Goal: Task Accomplishment & Management: Manage account settings

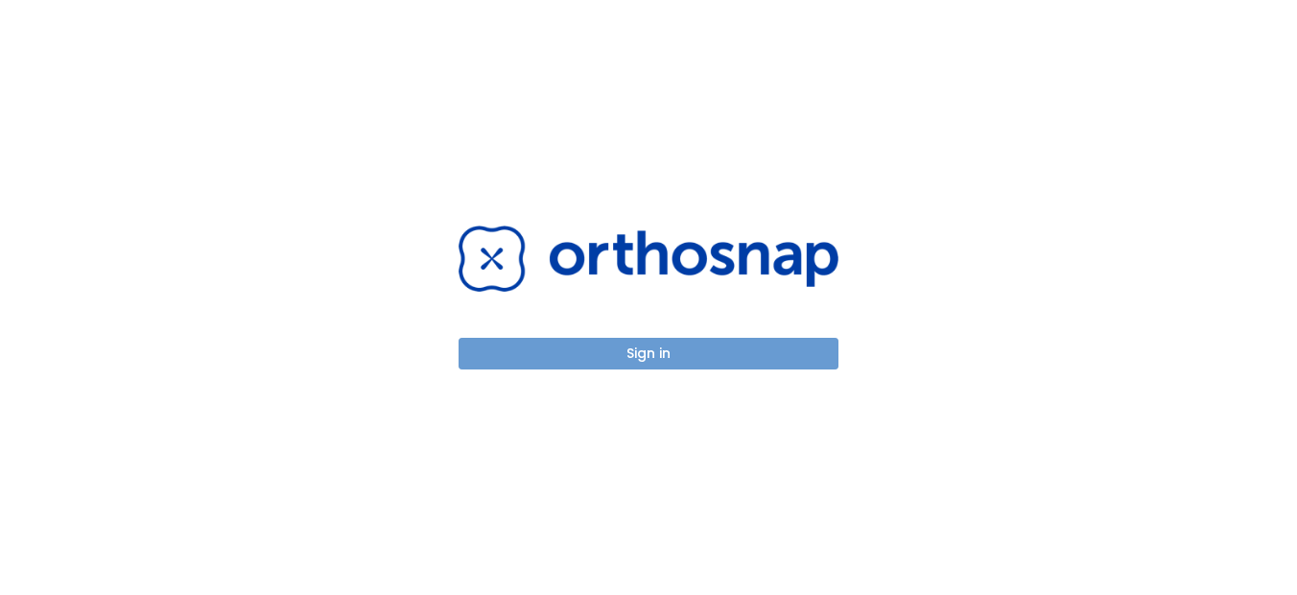
click at [716, 354] on button "Sign in" at bounding box center [648, 354] width 380 height 32
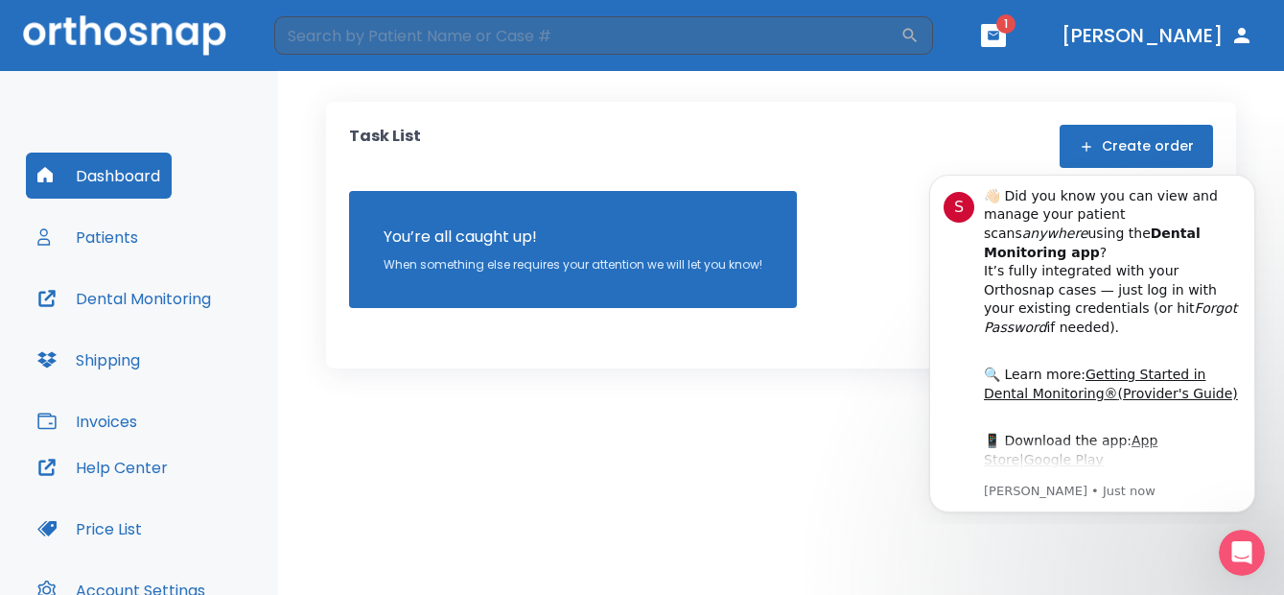
click at [114, 228] on button "Patients" at bounding box center [88, 237] width 124 height 46
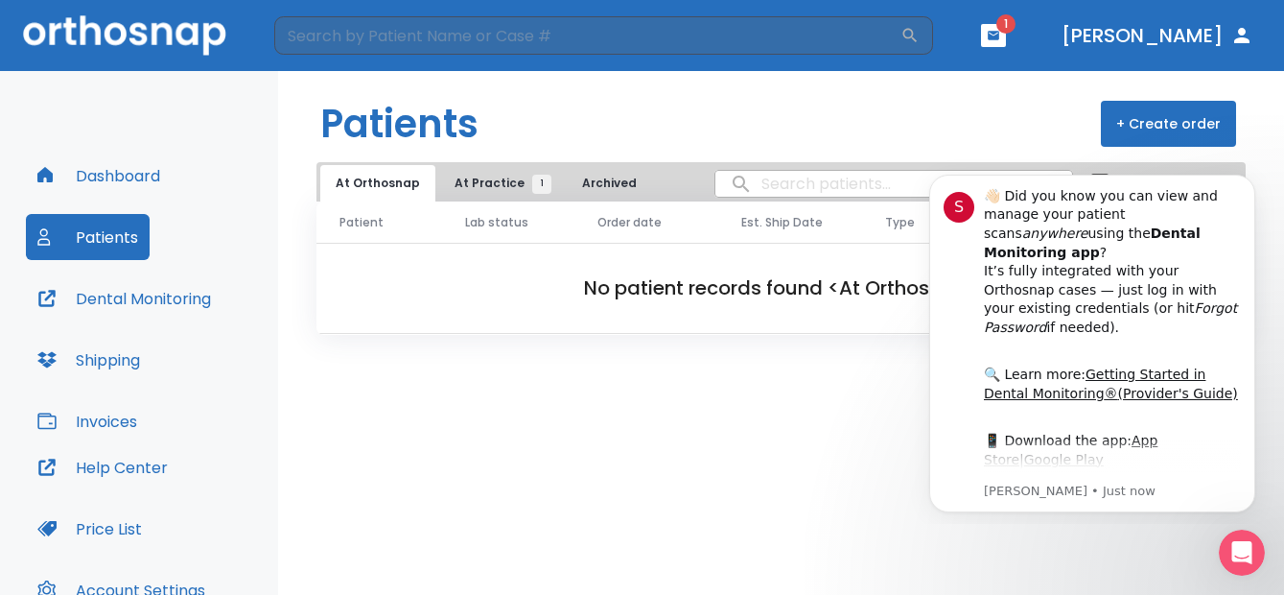
click at [466, 178] on span "At Practice 1" at bounding box center [498, 183] width 87 height 17
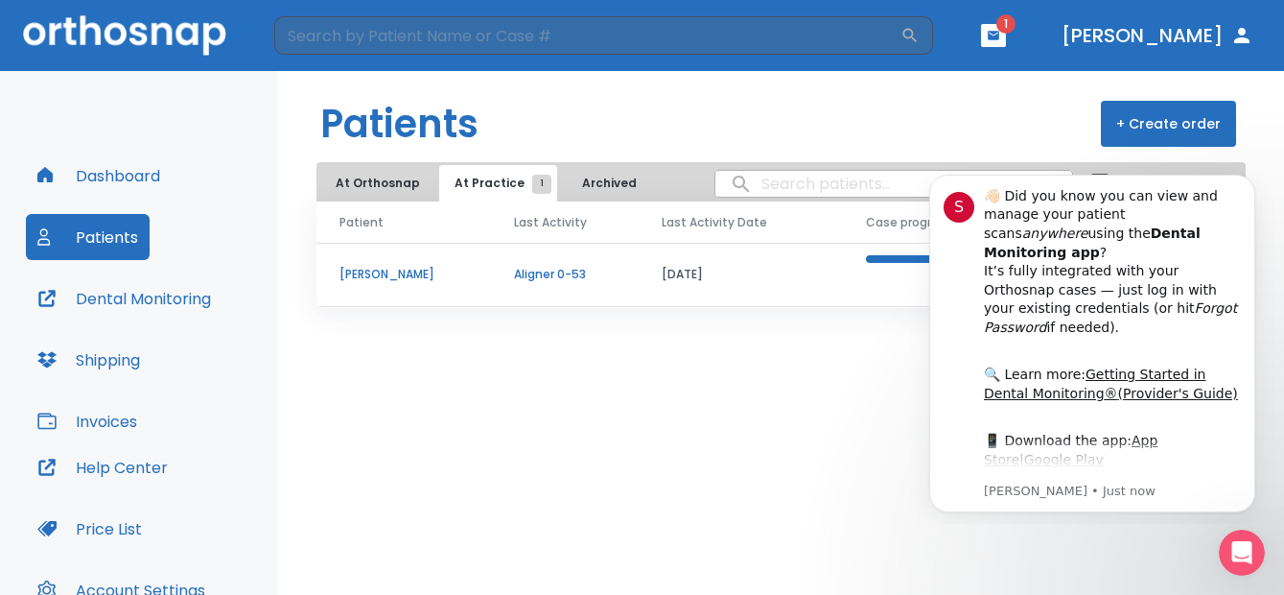
click at [395, 269] on p "[PERSON_NAME]" at bounding box center [404, 274] width 129 height 17
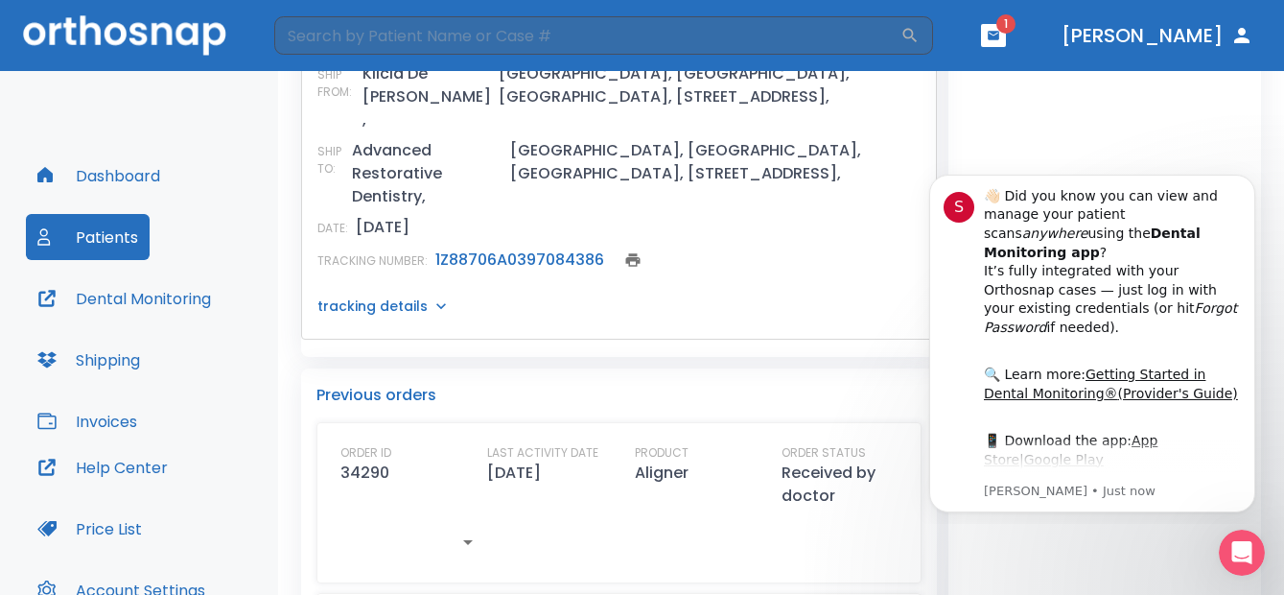
scroll to position [957, 0]
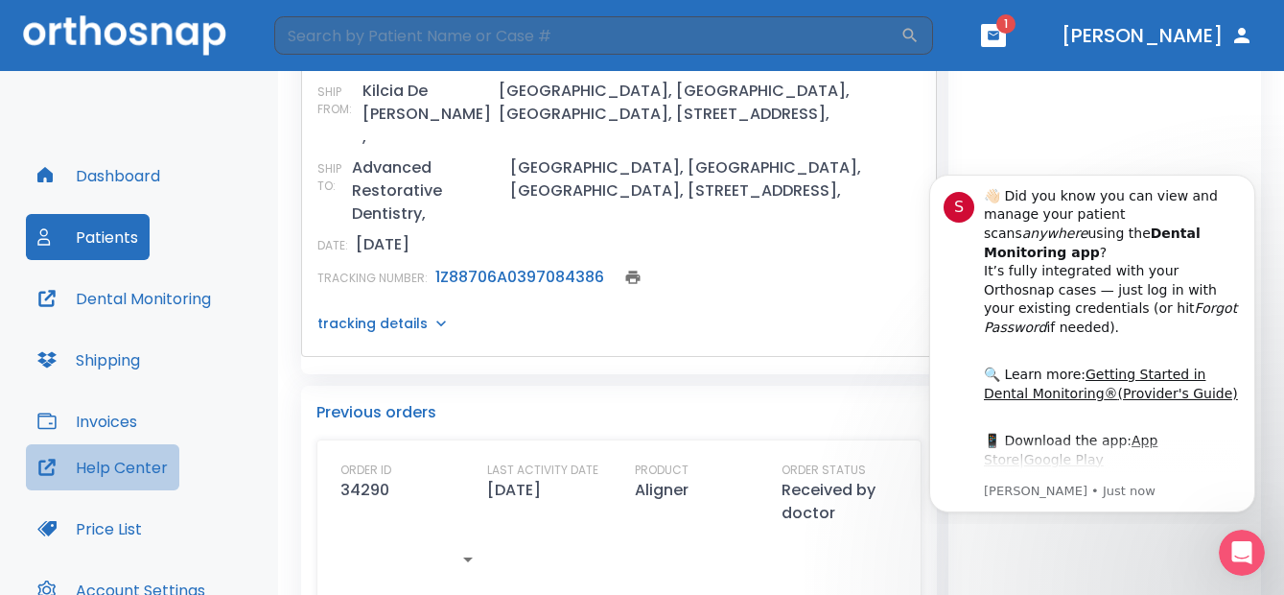
click at [122, 467] on button "Help Center" at bounding box center [102, 467] width 153 height 46
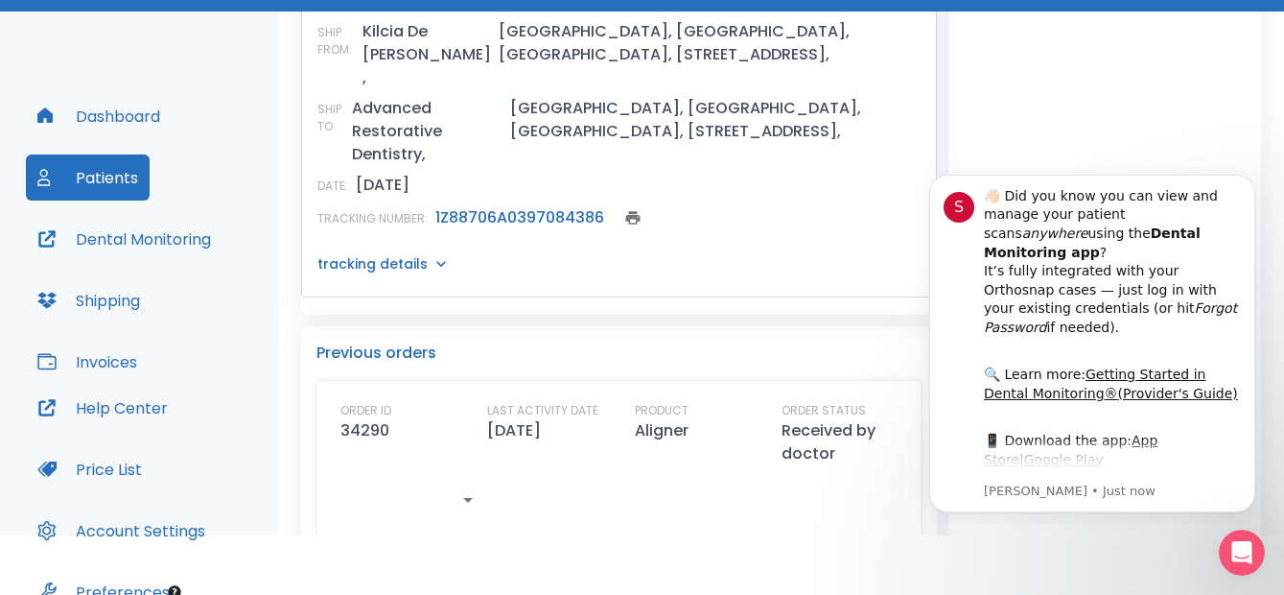
scroll to position [159, 0]
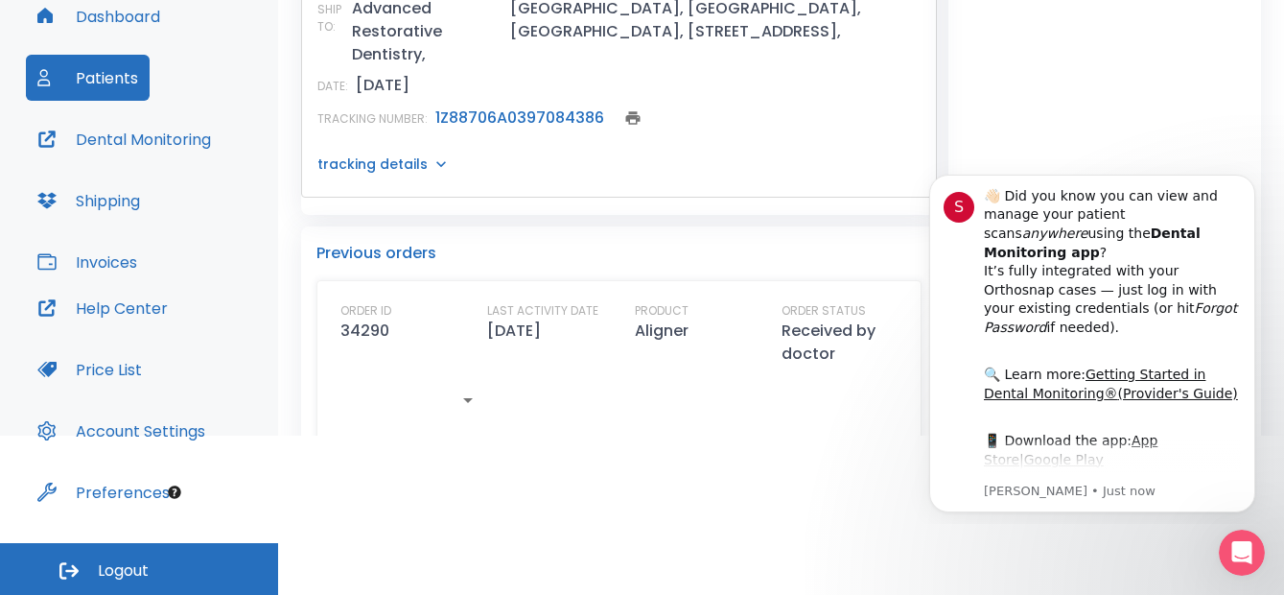
click at [277, 99] on div "Dashboard Patients Dental Monitoring Shipping Invoices Help Center Price List A…" at bounding box center [139, 227] width 278 height 631
click at [122, 485] on button "Preferences" at bounding box center [103, 492] width 155 height 46
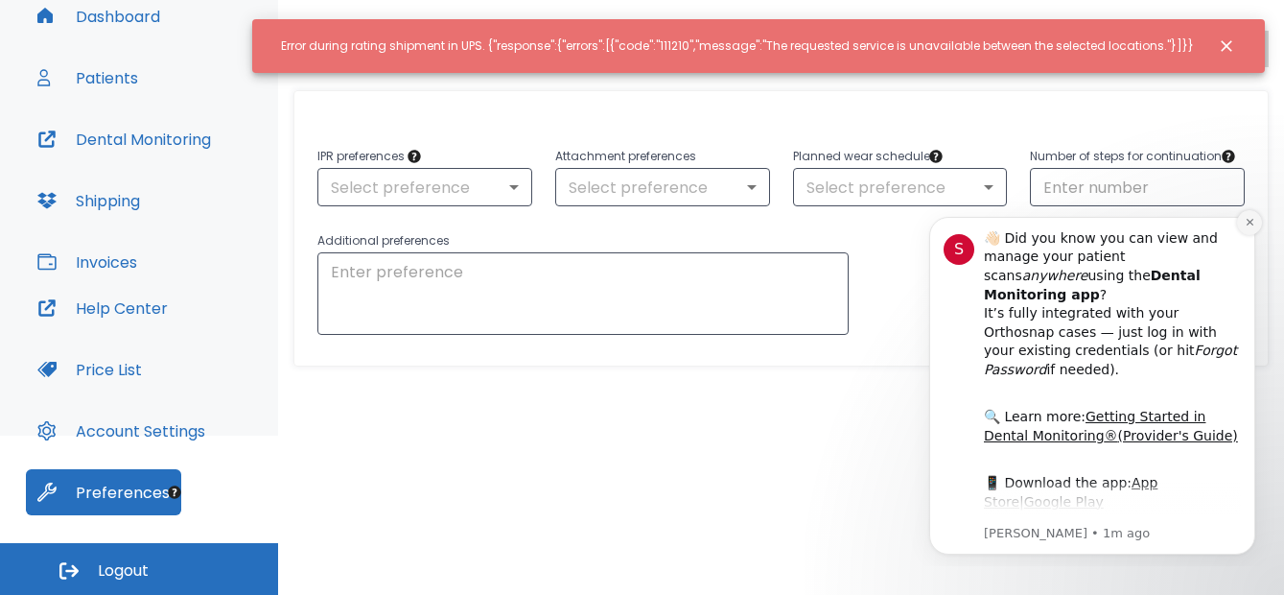
click at [1252, 220] on icon "Dismiss notification" at bounding box center [1249, 222] width 7 height 7
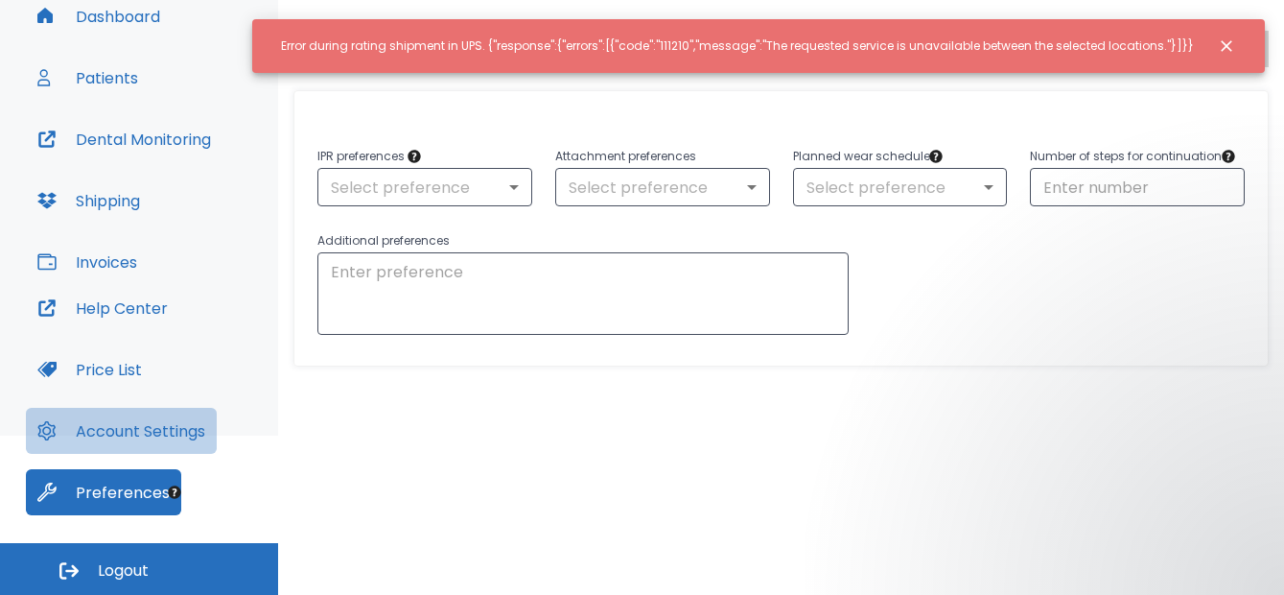
click at [113, 438] on button "Account Settings" at bounding box center [121, 431] width 191 height 46
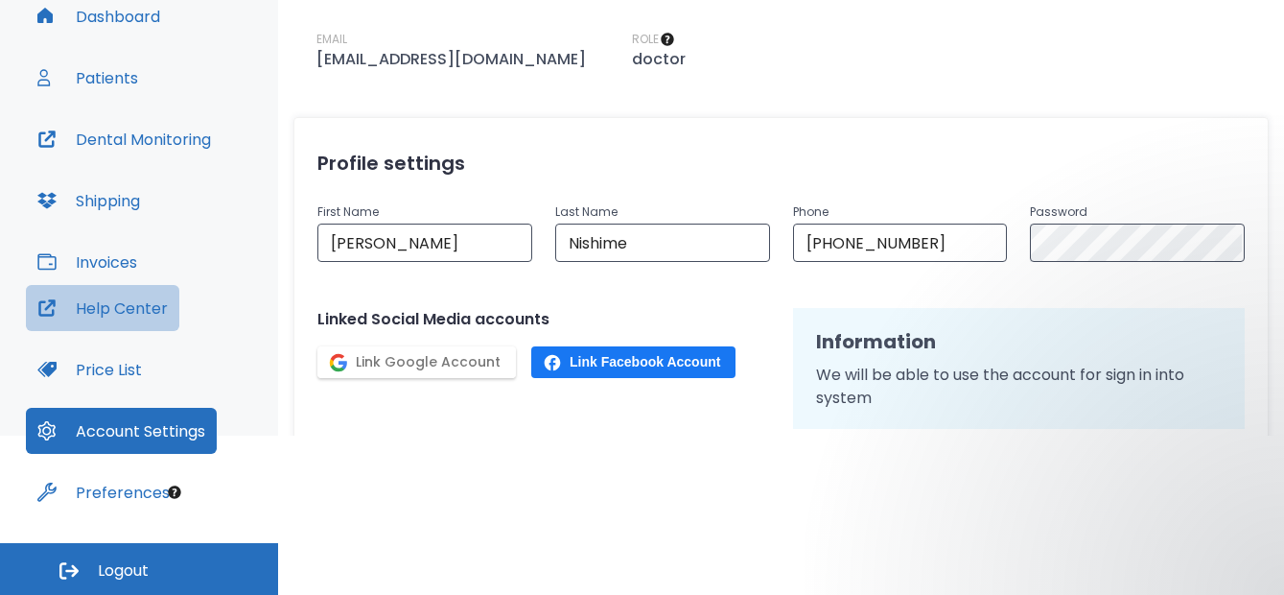
click at [156, 307] on button "Help Center" at bounding box center [102, 308] width 153 height 46
